Goal: Transaction & Acquisition: Subscribe to service/newsletter

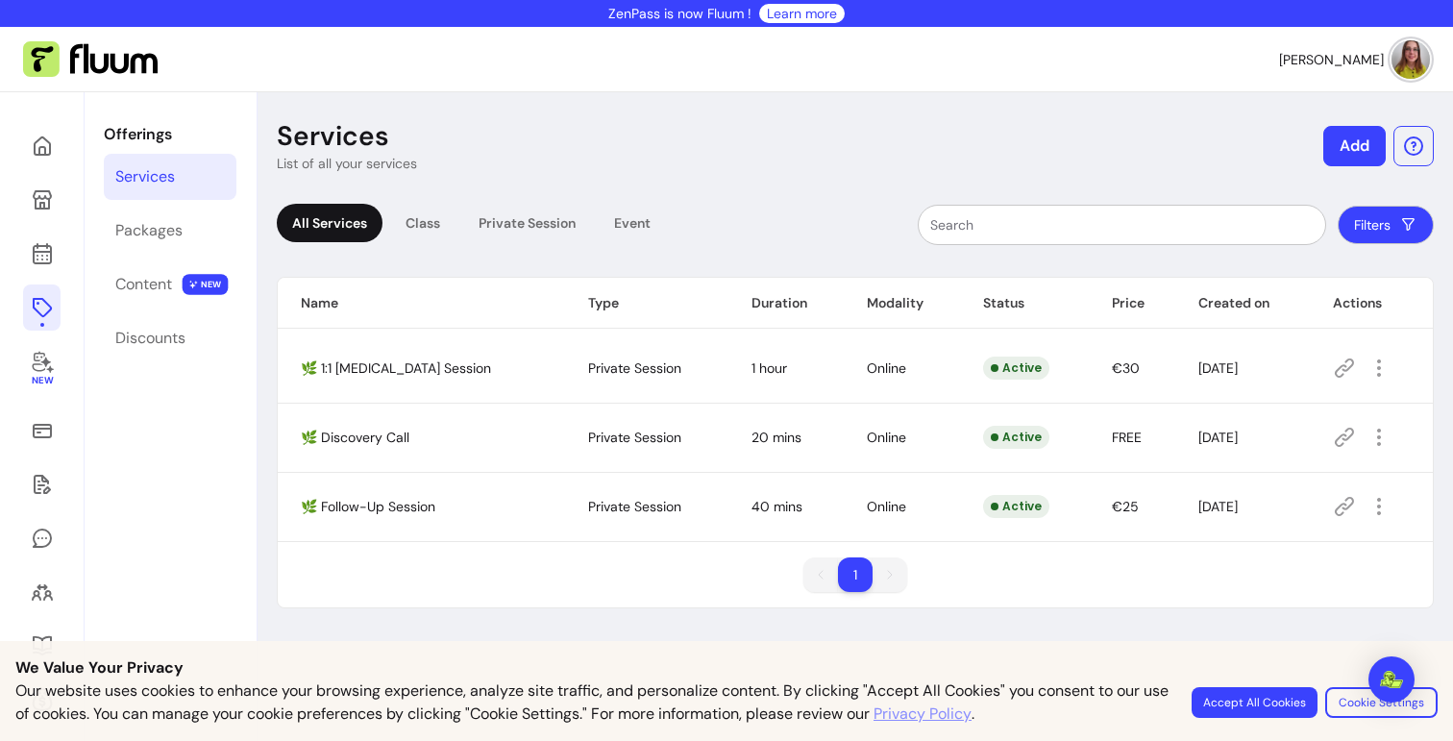
click at [872, 575] on ul "1 1" at bounding box center [855, 574] width 104 height 35
click at [178, 235] on div "Packages" at bounding box center [148, 230] width 67 height 23
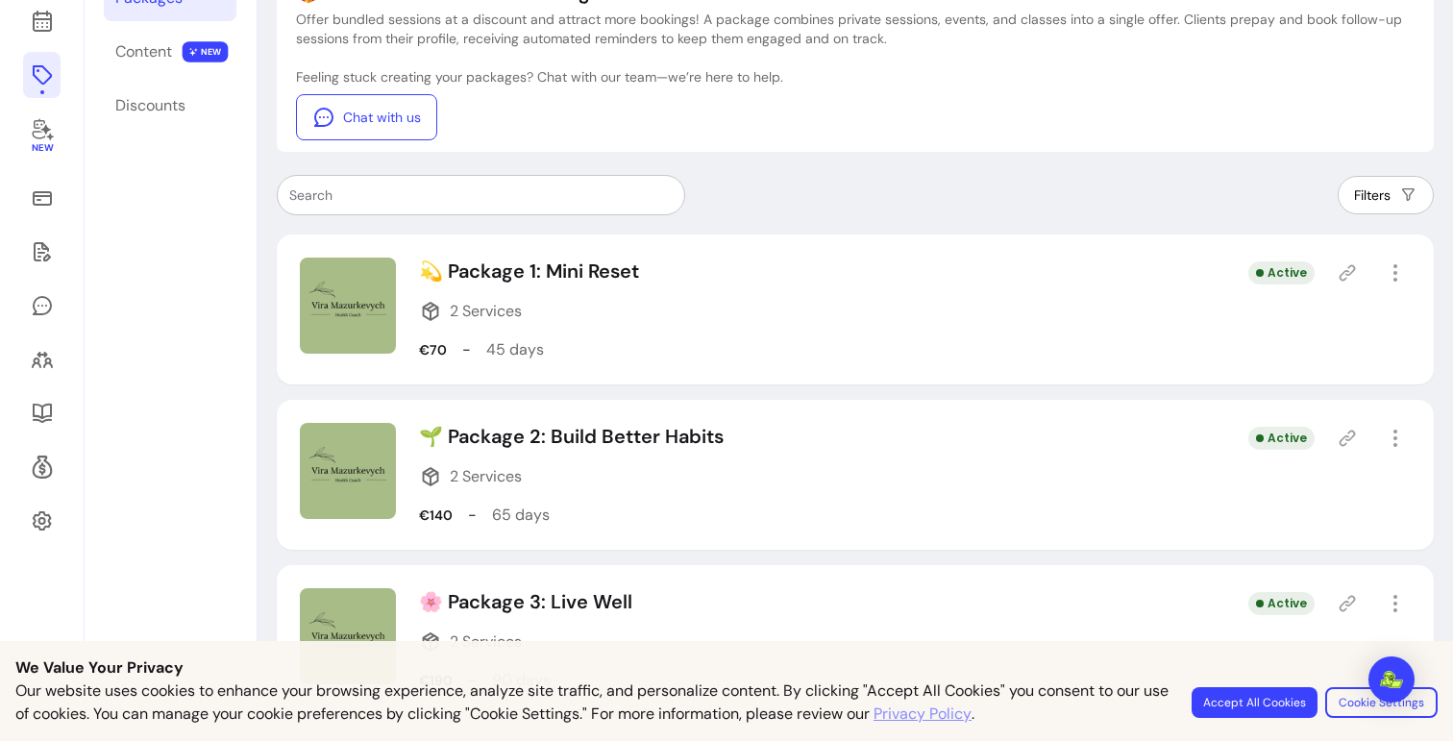
scroll to position [233, 0]
click at [574, 463] on div "🌱 Package 2: Build Better Habits 2 Services €140 - 65 days" at bounding box center [571, 474] width 305 height 104
click at [479, 299] on span "2 Services" at bounding box center [486, 310] width 72 height 23
drag, startPoint x: 430, startPoint y: 274, endPoint x: 482, endPoint y: 274, distance: 51.9
click at [430, 274] on p "💫 Package 1: Mini Reset" at bounding box center [529, 270] width 220 height 27
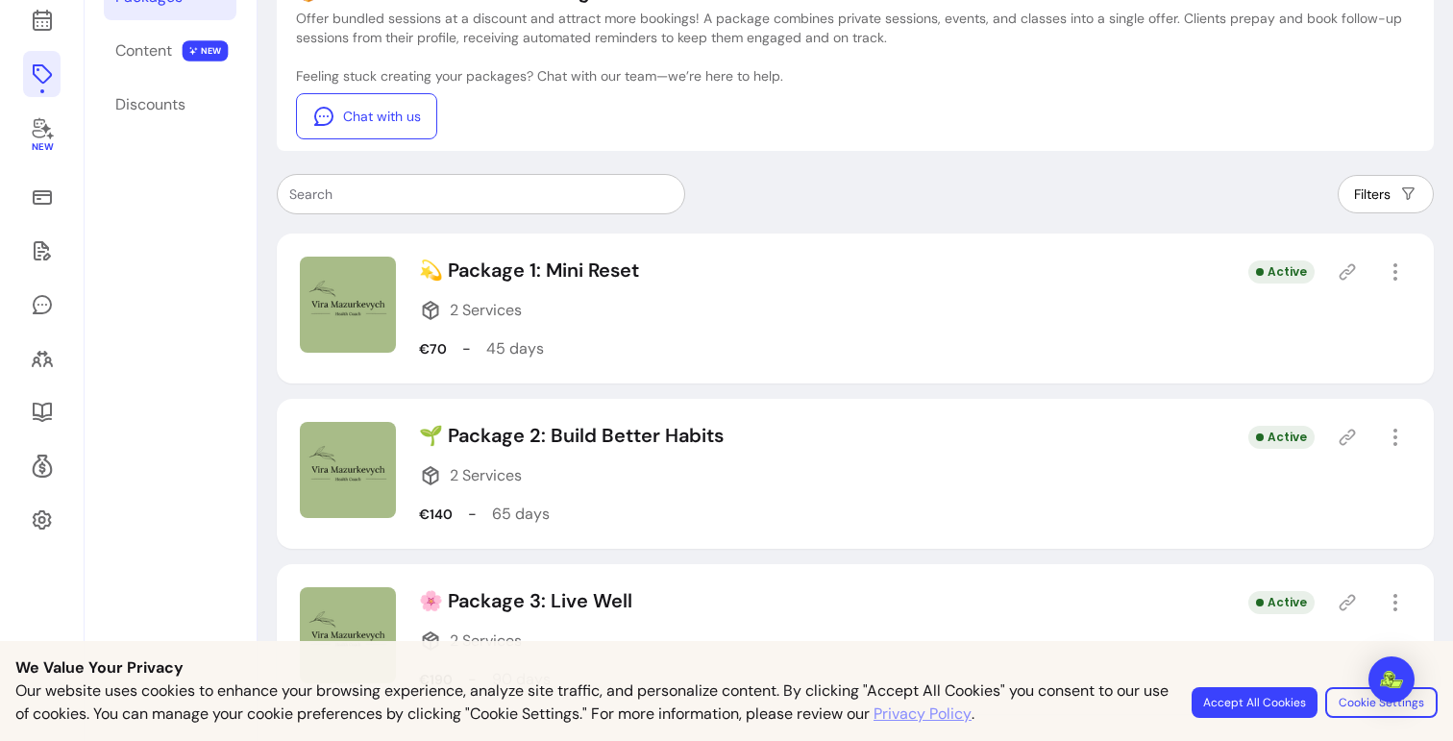
drag, startPoint x: 483, startPoint y: 274, endPoint x: 693, endPoint y: 305, distance: 211.7
click at [484, 274] on p "💫 Package 1: Mini Reset" at bounding box center [529, 270] width 220 height 27
click at [1320, 272] on div "Active" at bounding box center [1329, 272] width 162 height 31
click at [1339, 272] on icon at bounding box center [1347, 272] width 16 height 16
click at [325, 291] on img at bounding box center [348, 305] width 96 height 96
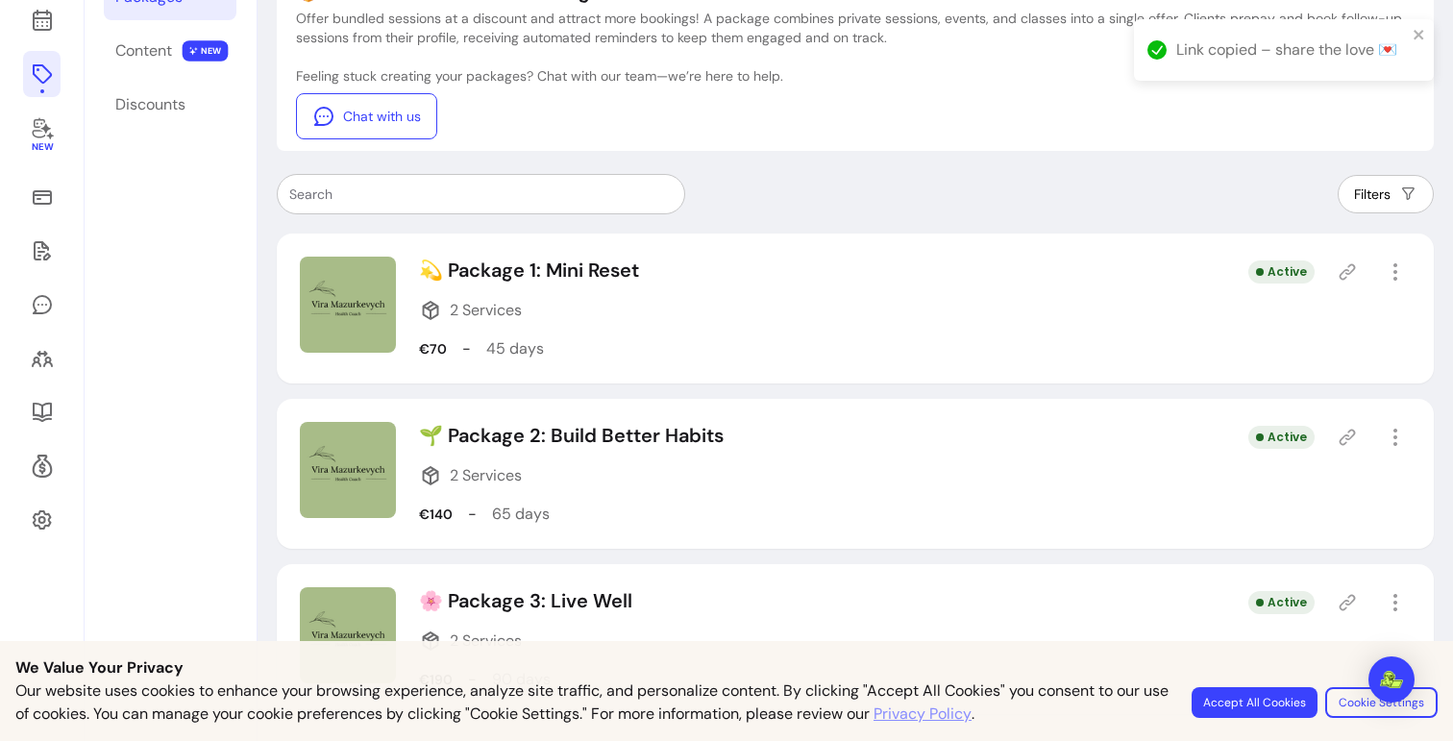
click at [325, 291] on img at bounding box center [348, 305] width 96 height 96
drag, startPoint x: 472, startPoint y: 429, endPoint x: 492, endPoint y: 433, distance: 20.7
click at [473, 429] on p "🌱 Package 2: Build Better Habits" at bounding box center [571, 435] width 305 height 27
click at [1258, 433] on div "Active" at bounding box center [1281, 437] width 66 height 23
click at [526, 451] on div "🌱 Package 2: Build Better Habits 2 Services €140 - 65 days" at bounding box center [571, 474] width 305 height 104
